Goal: Obtain resource: Obtain resource

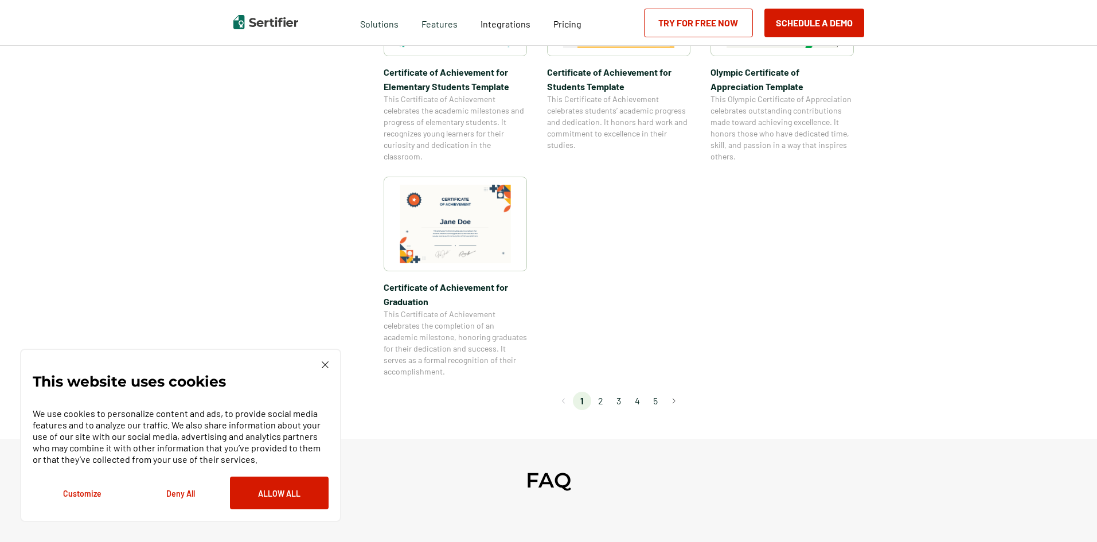
scroll to position [918, 0]
click at [604, 401] on li "2" at bounding box center [600, 398] width 18 height 18
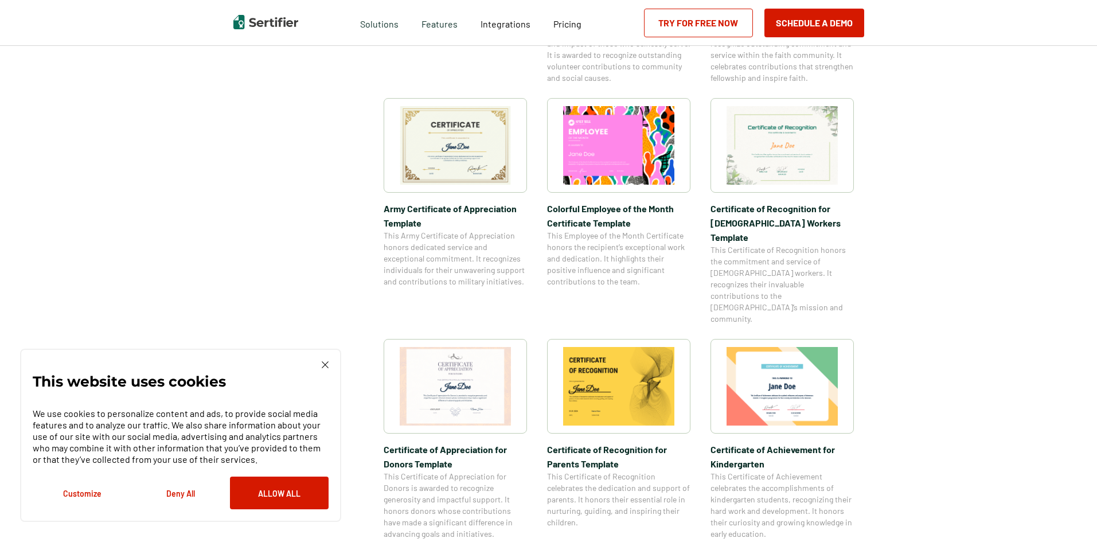
scroll to position [344, 0]
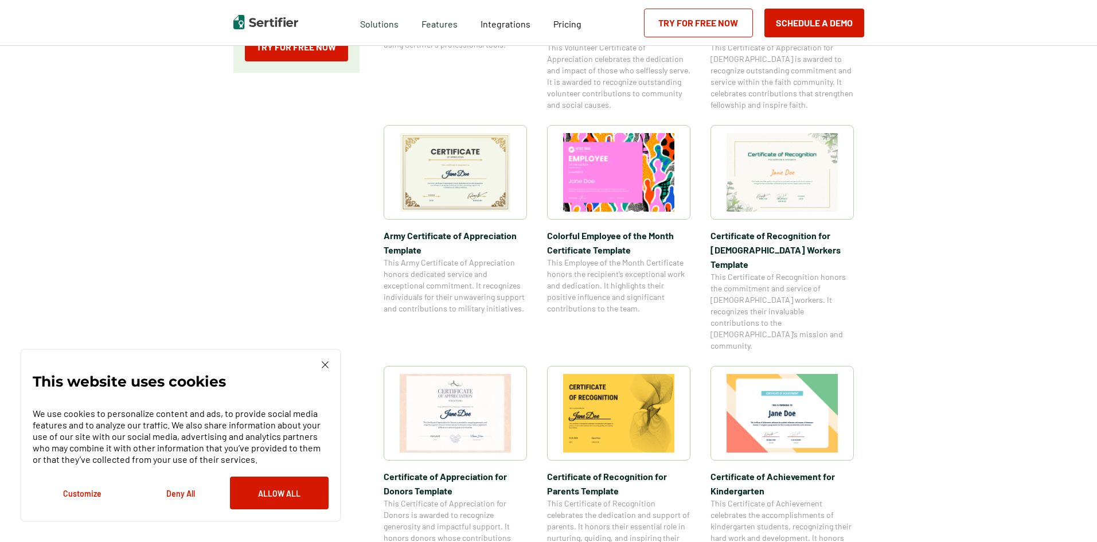
click at [457, 192] on img at bounding box center [455, 172] width 111 height 79
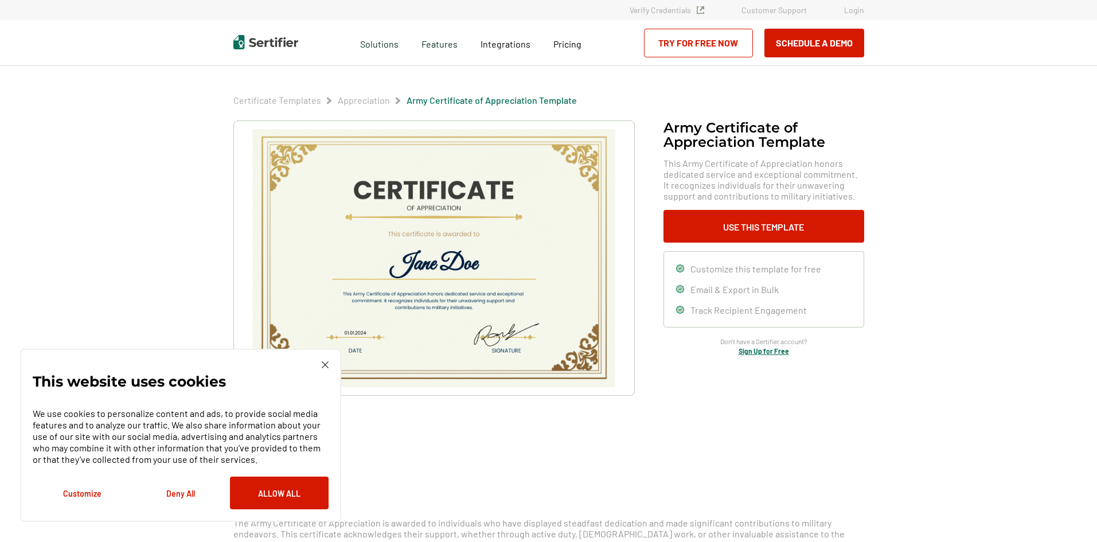
click at [179, 498] on button "Deny All" at bounding box center [180, 493] width 99 height 33
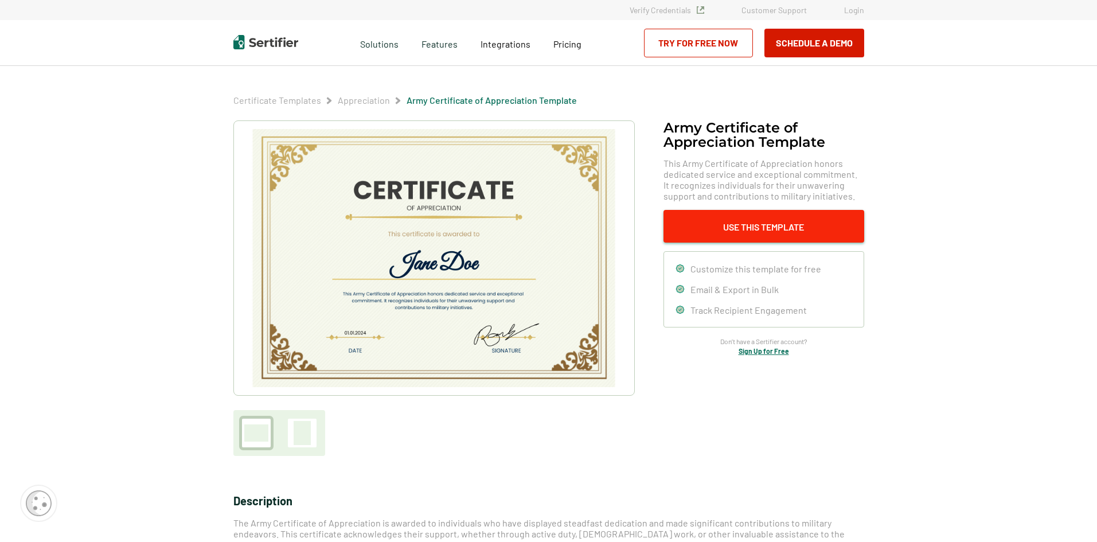
click at [757, 232] on button "Use This Template" at bounding box center [764, 226] width 201 height 33
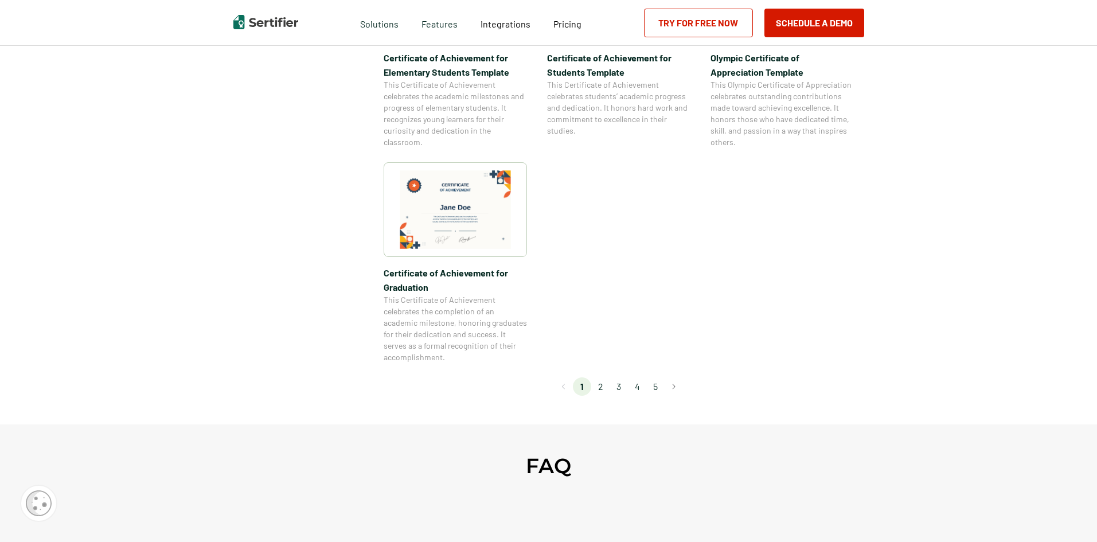
scroll to position [975, 0]
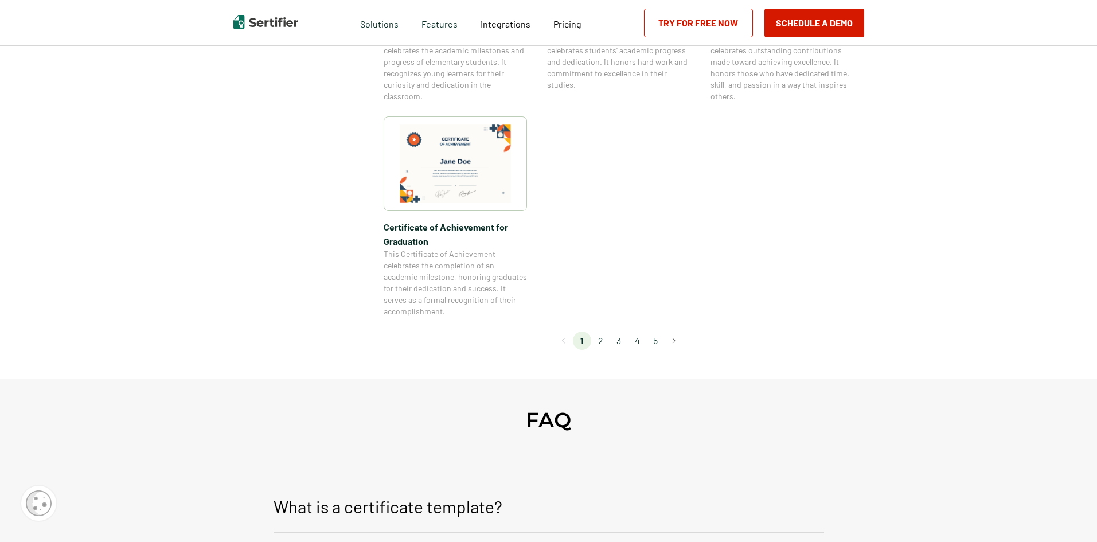
click at [658, 342] on li "5" at bounding box center [655, 341] width 18 height 18
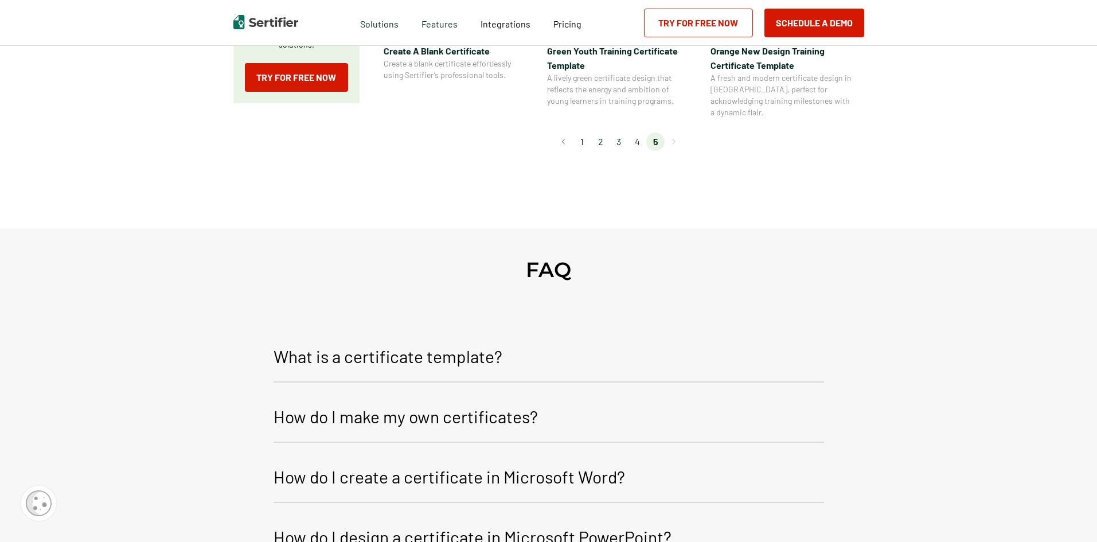
scroll to position [344, 0]
